Goal: Task Accomplishment & Management: Manage account settings

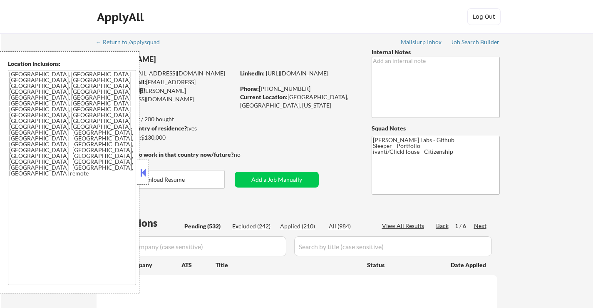
select select ""pending""
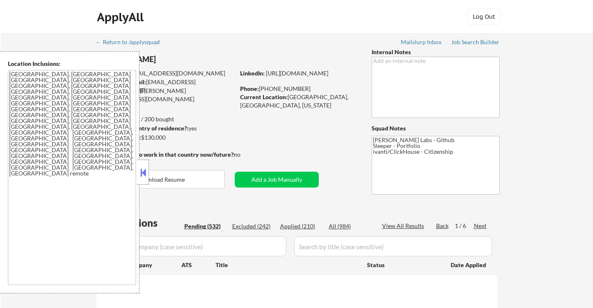
select select ""pending""
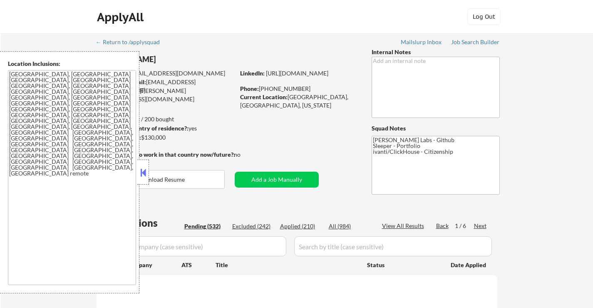
select select ""pending""
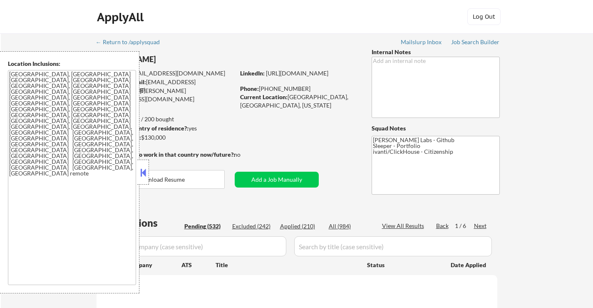
select select ""pending""
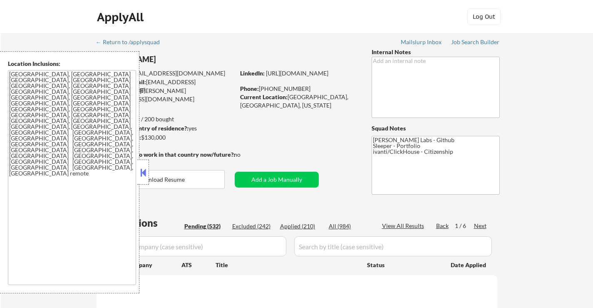
select select ""pending""
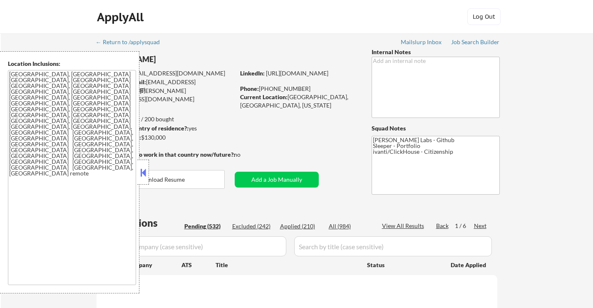
select select ""pending""
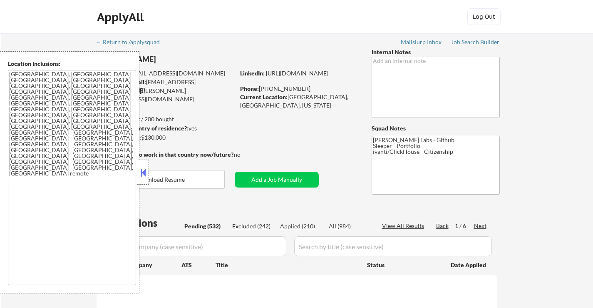
select select ""pending""
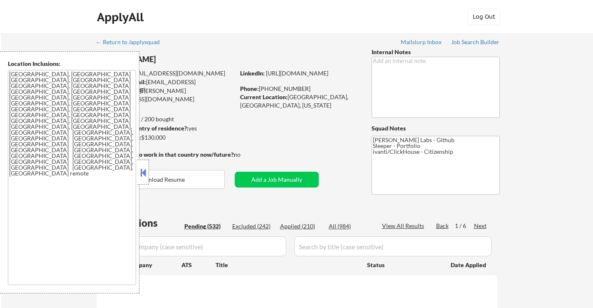
select select ""pending""
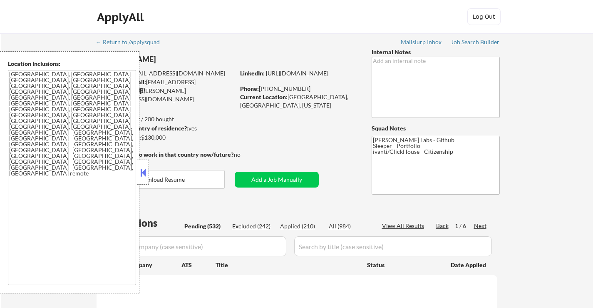
select select ""pending""
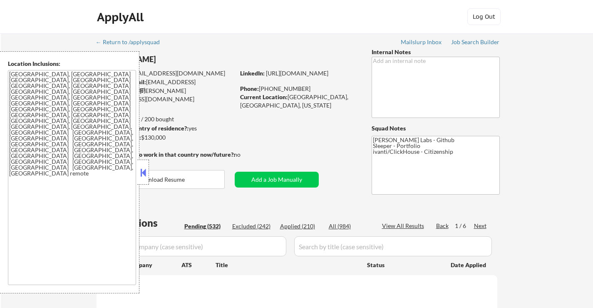
select select ""pending""
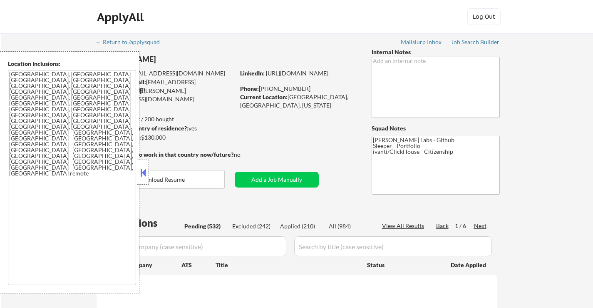
select select ""pending""
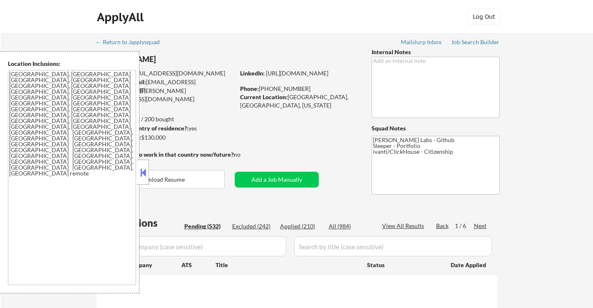
select select ""pending""
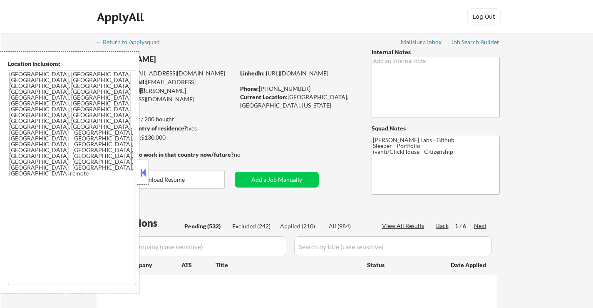
select select ""pending""
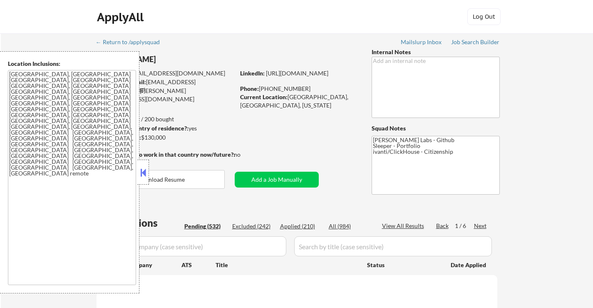
select select ""pending""
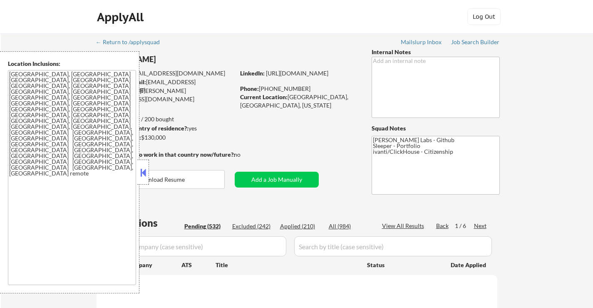
select select ""pending""
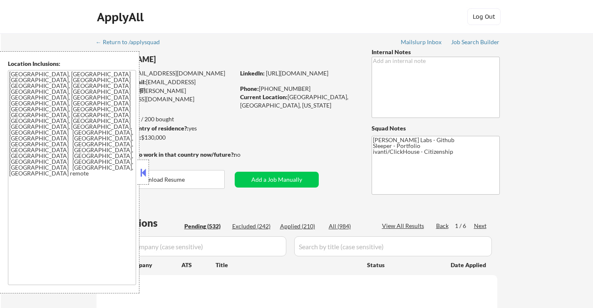
select select ""pending""
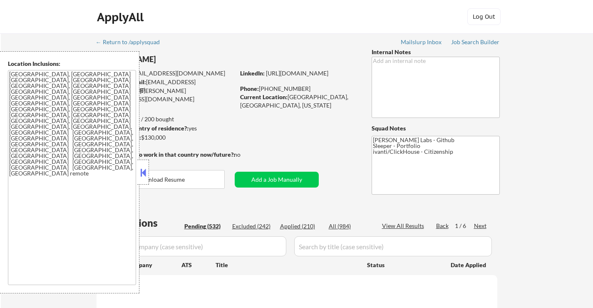
select select ""pending""
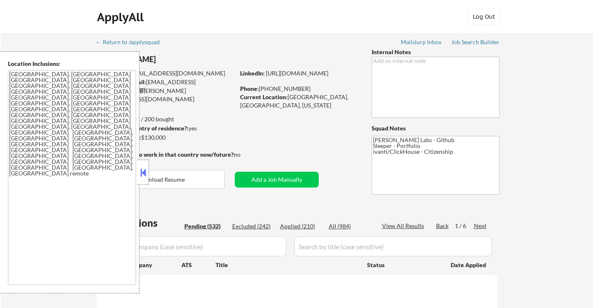
select select ""pending""
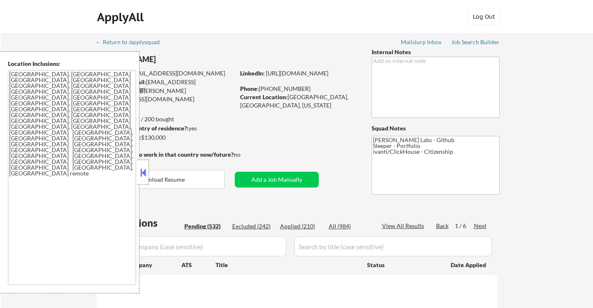
select select ""pending""
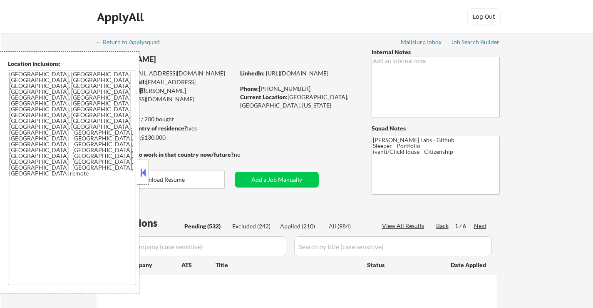
select select ""pending""
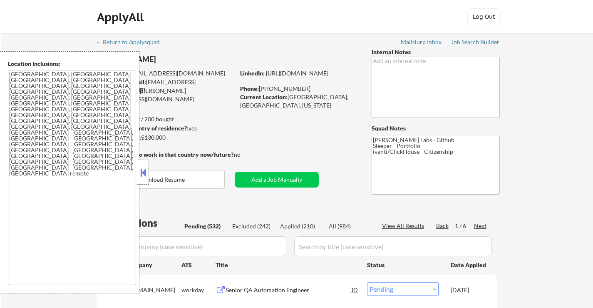
click at [146, 169] on button at bounding box center [143, 172] width 9 height 12
